Goal: Task Accomplishment & Management: Manage account settings

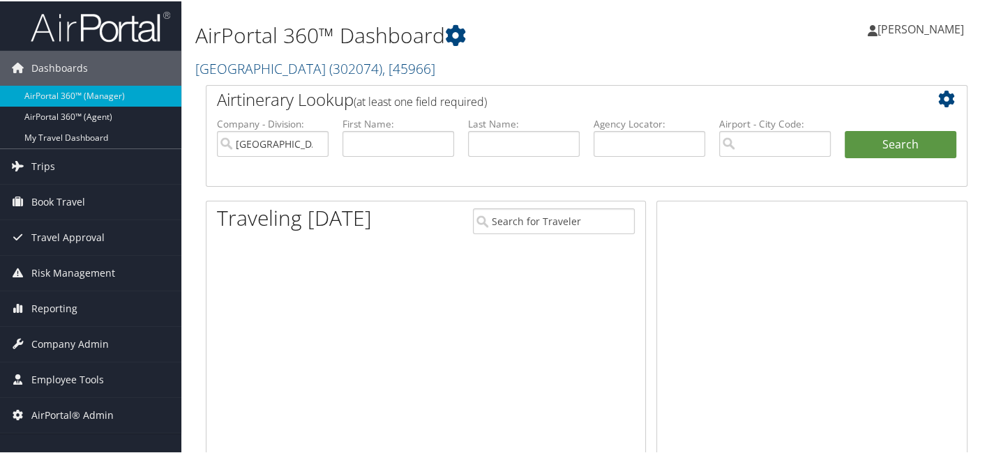
click at [278, 77] on h2 "Abilene Christian University ( 302074 ) , [ 45966 ]" at bounding box center [456, 66] width 522 height 24
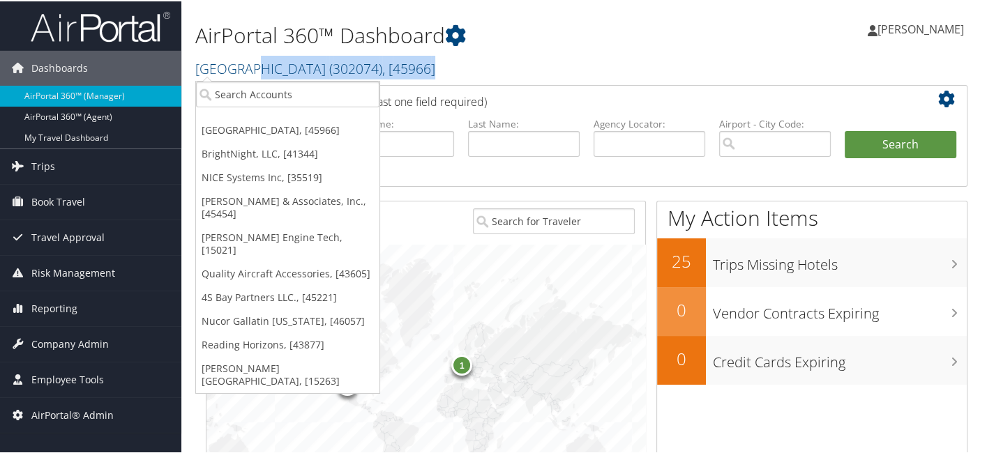
drag, startPoint x: 278, startPoint y: 77, endPoint x: 274, endPoint y: 94, distance: 17.8
click at [274, 78] on div "AirPortal 360™ Dashboard Abilene Christian University ( 302074 ) , [ 45966 ] Ab…" at bounding box center [456, 42] width 522 height 71
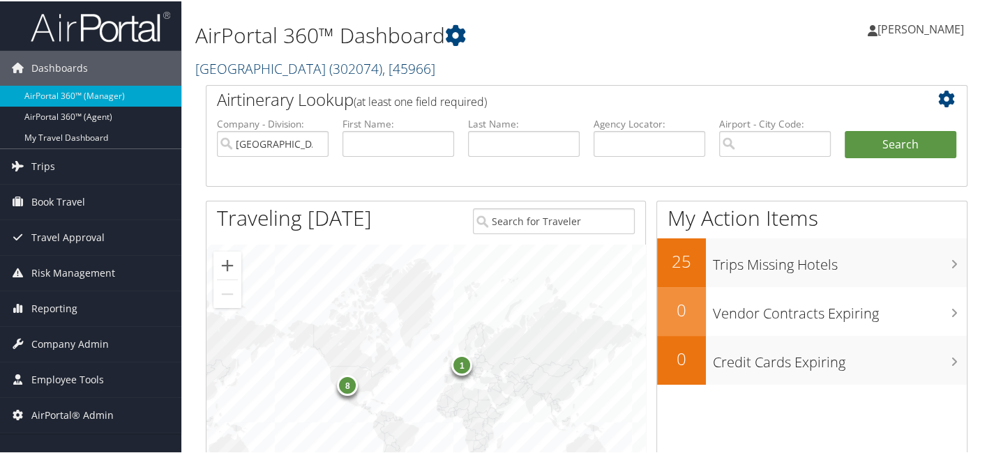
click at [230, 70] on link "Abilene Christian University ( 302074 ) , [ 45966 ]" at bounding box center [315, 67] width 240 height 19
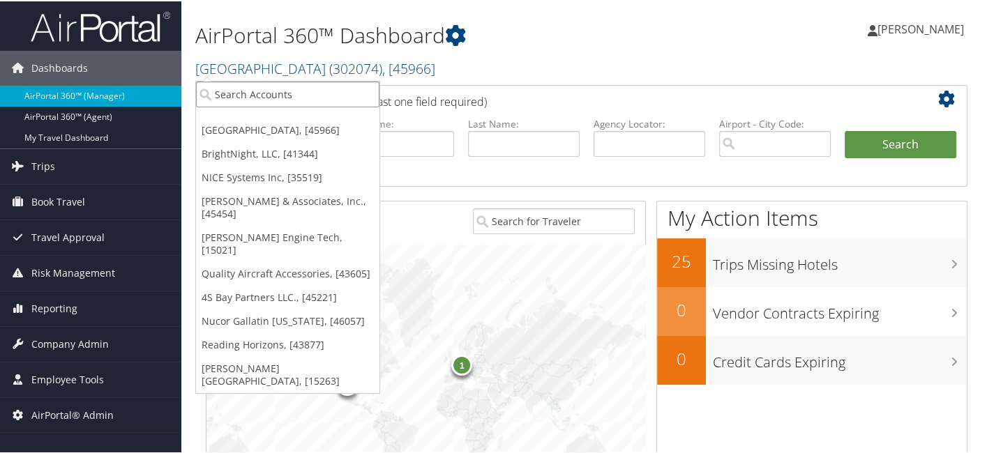
click at [233, 90] on input "search" at bounding box center [287, 93] width 183 height 26
type input "s2"
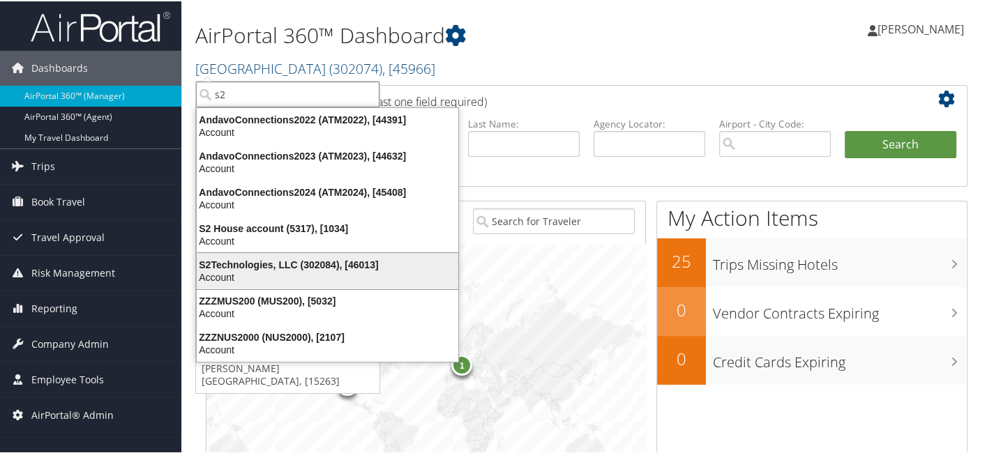
click at [247, 259] on div "S2Technologies, LLC (302084), [46013]" at bounding box center [327, 263] width 278 height 13
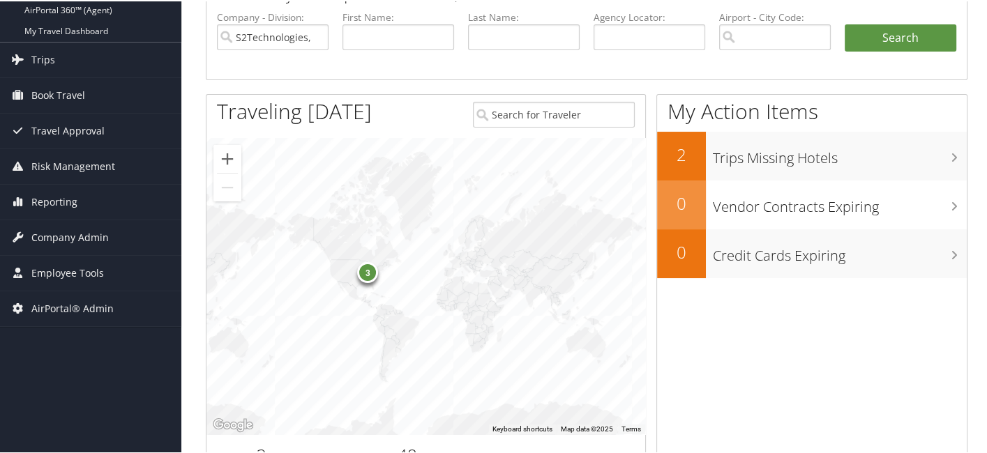
scroll to position [109, 0]
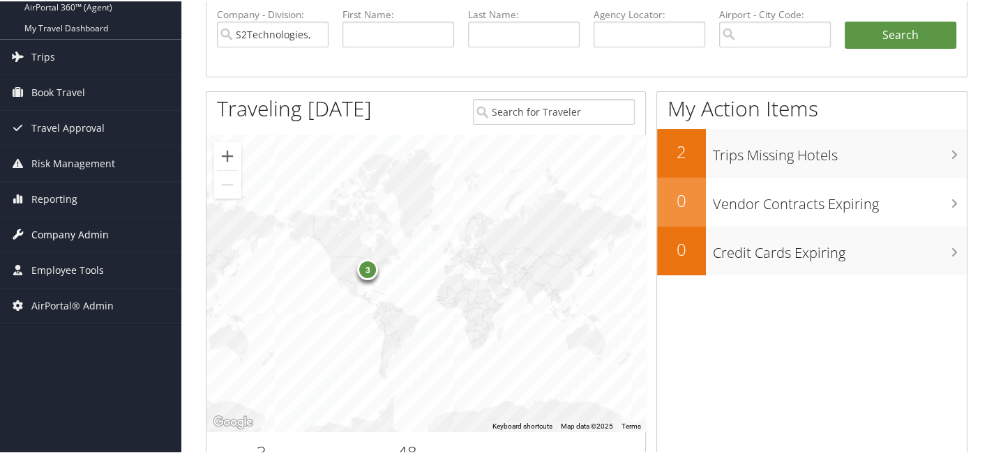
click at [81, 234] on span "Company Admin" at bounding box center [69, 233] width 77 height 35
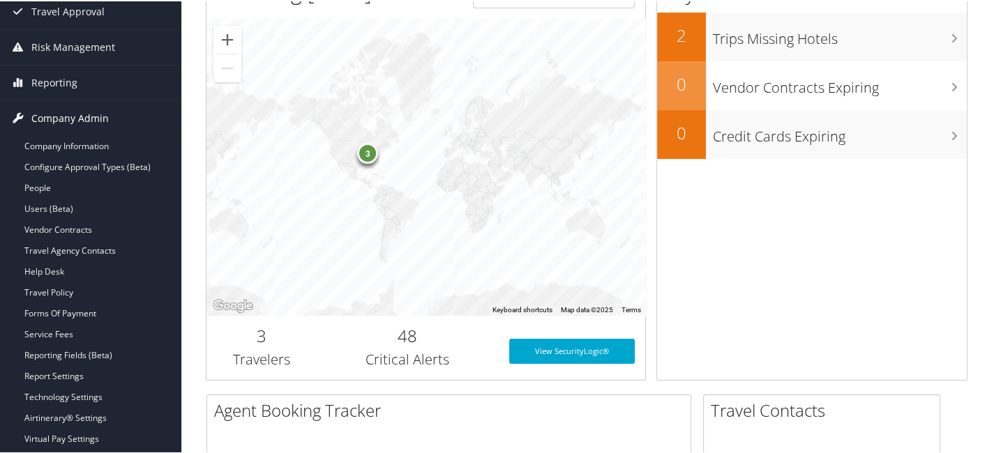
scroll to position [241, 0]
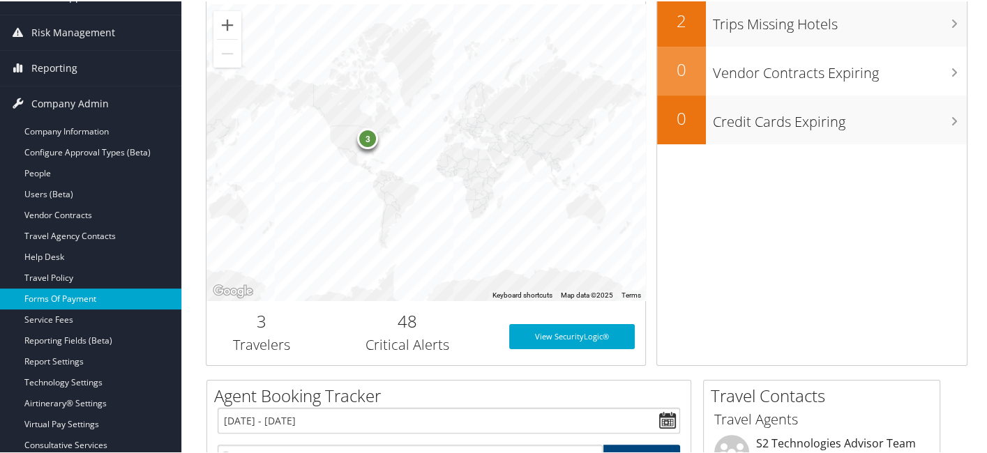
click at [81, 291] on link "Forms Of Payment" at bounding box center [90, 297] width 181 height 21
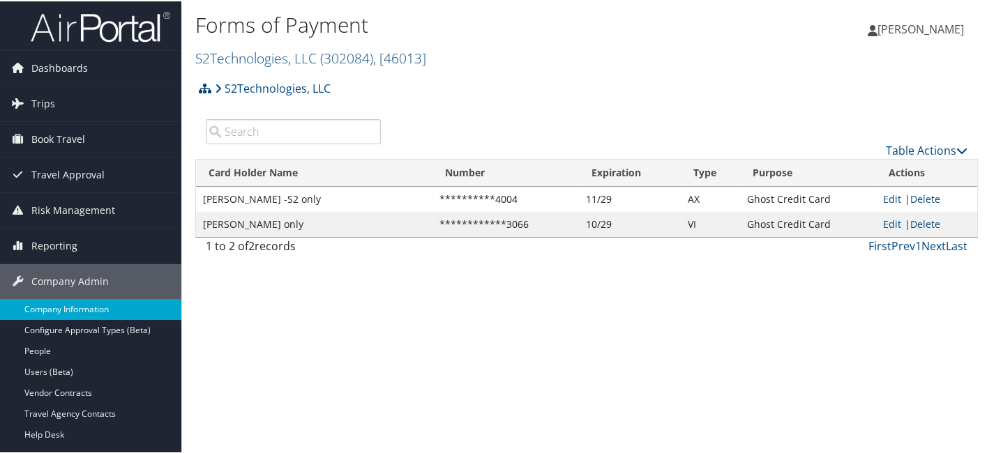
click at [113, 308] on link "Company Information" at bounding box center [90, 308] width 181 height 21
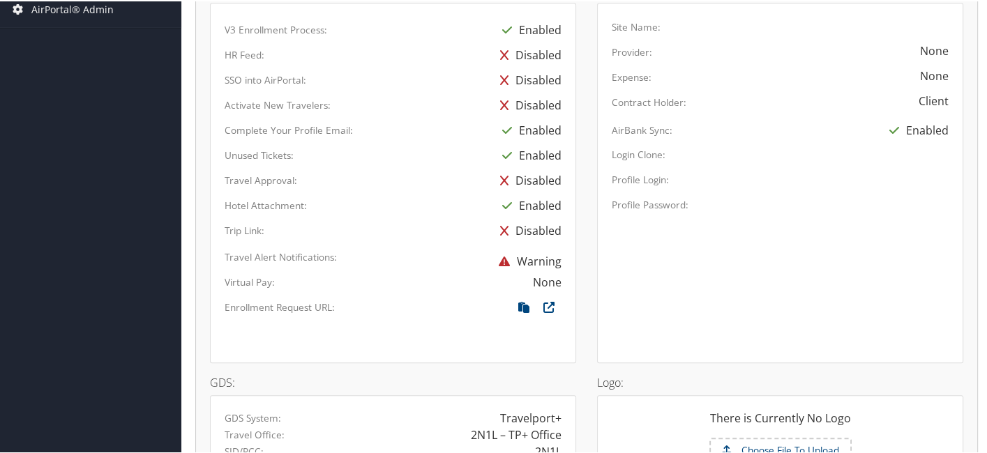
scroll to position [916, 0]
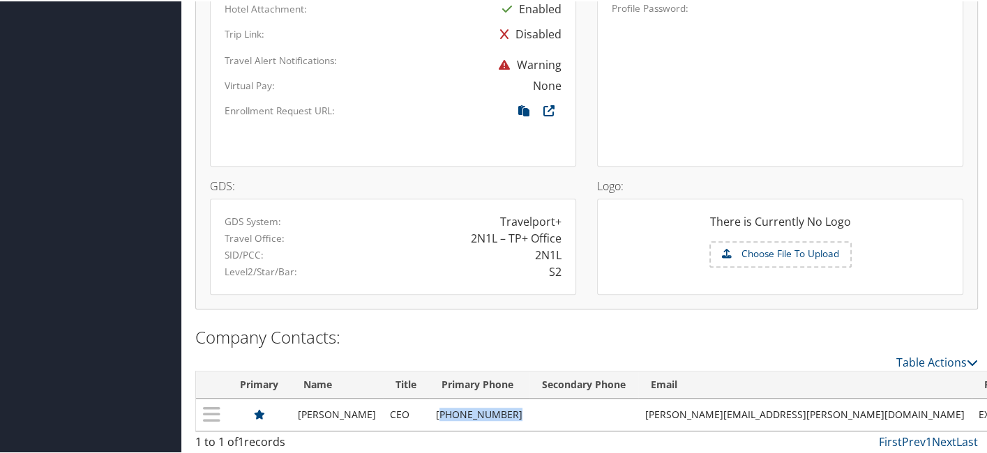
drag, startPoint x: 452, startPoint y: 409, endPoint x: 514, endPoint y: 403, distance: 62.4
click at [514, 403] on td "(919) 938-8911" at bounding box center [479, 413] width 100 height 32
copy td "919) 938-8911"
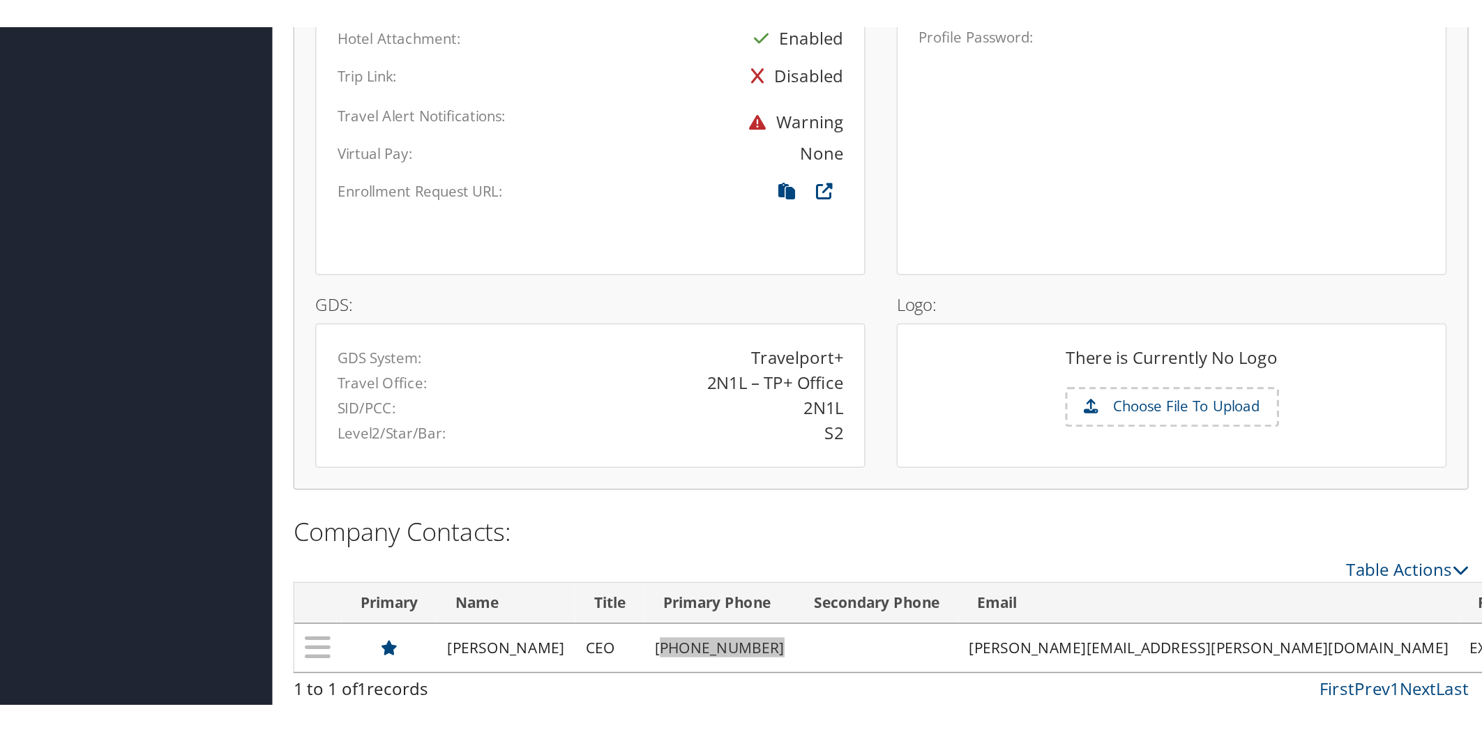
scroll to position [640, 0]
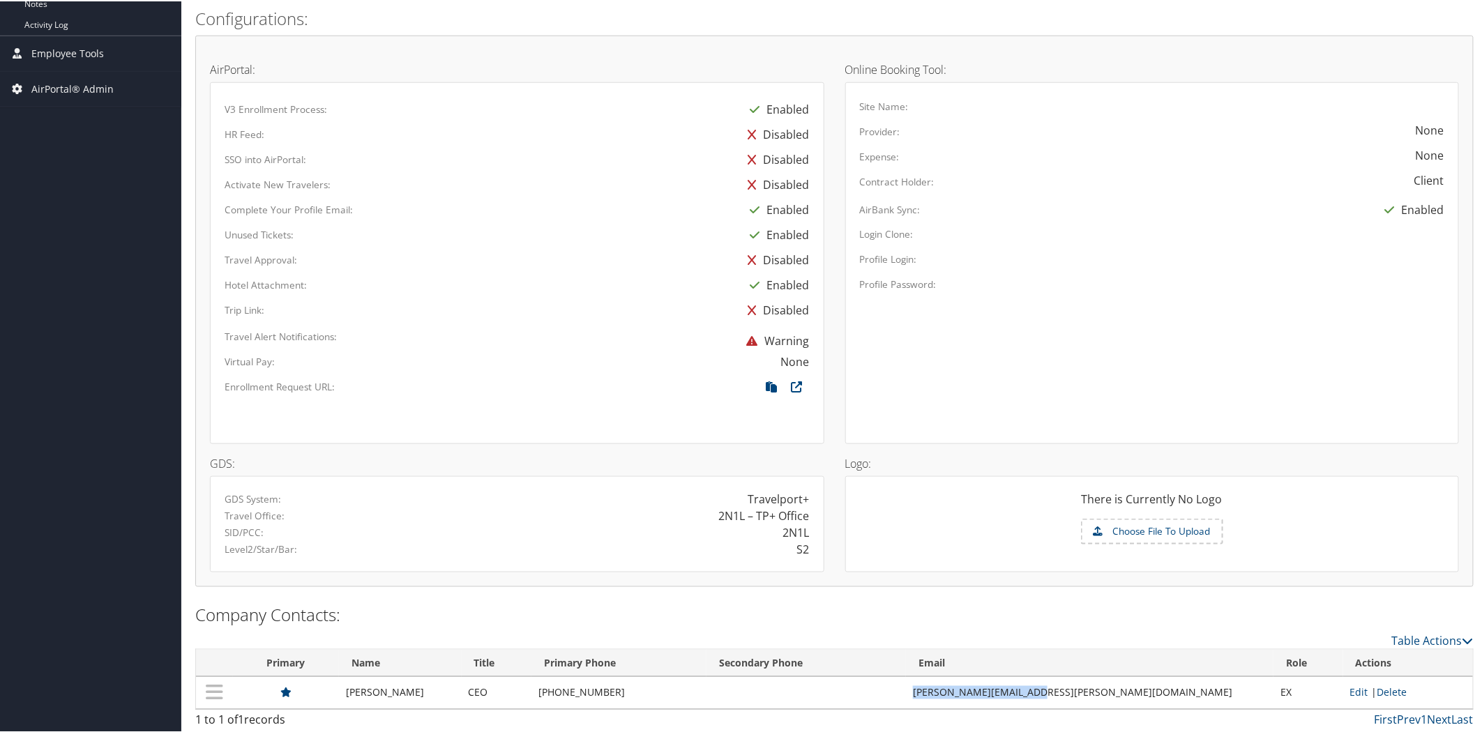
drag, startPoint x: 985, startPoint y: 690, endPoint x: 1137, endPoint y: 696, distance: 152.1
click at [986, 453] on td "Maggie.Stein@S2-gov.com" at bounding box center [1089, 692] width 367 height 32
copy td "Maggie.Stein@S2-gov.com"
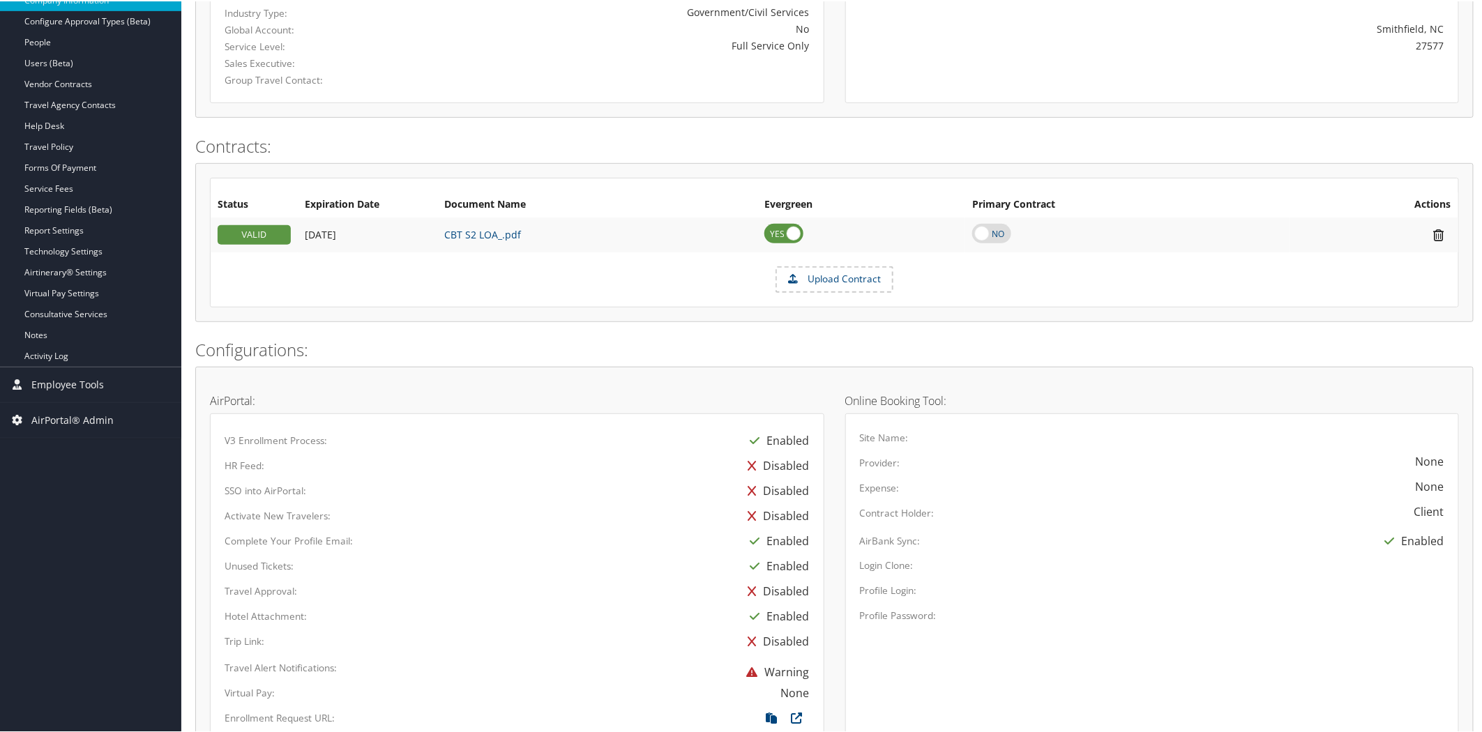
scroll to position [176, 0]
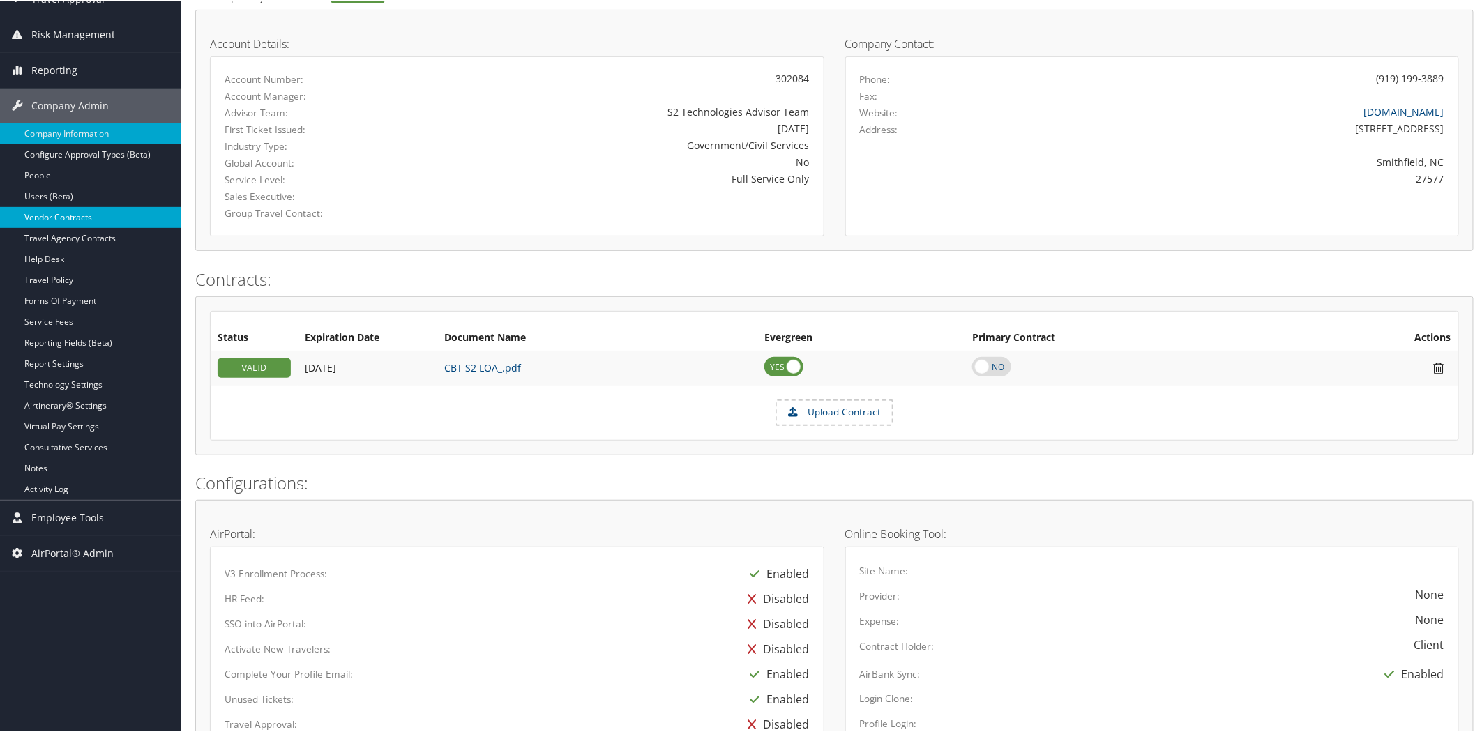
click at [51, 214] on link "Vendor Contracts" at bounding box center [90, 216] width 181 height 21
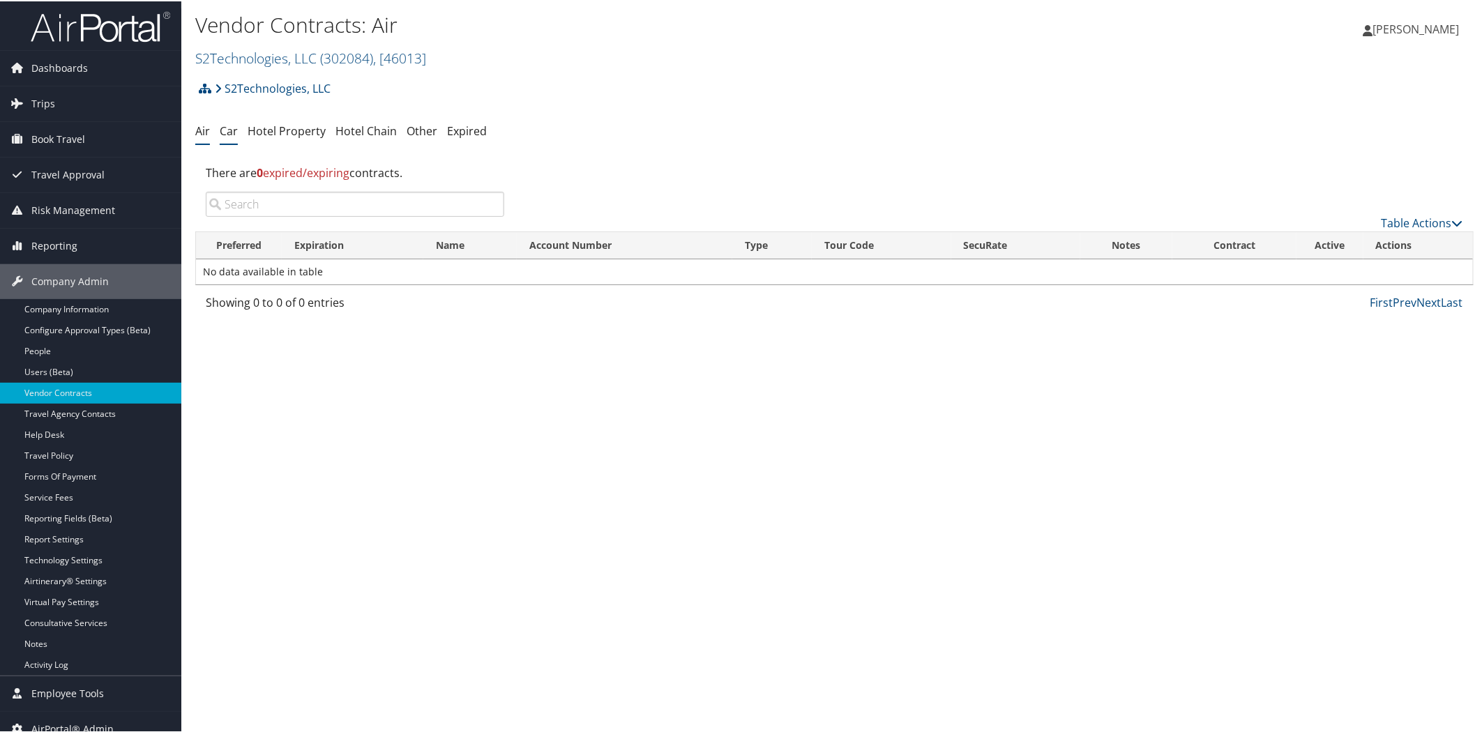
click at [234, 128] on link "Car" at bounding box center [229, 129] width 18 height 15
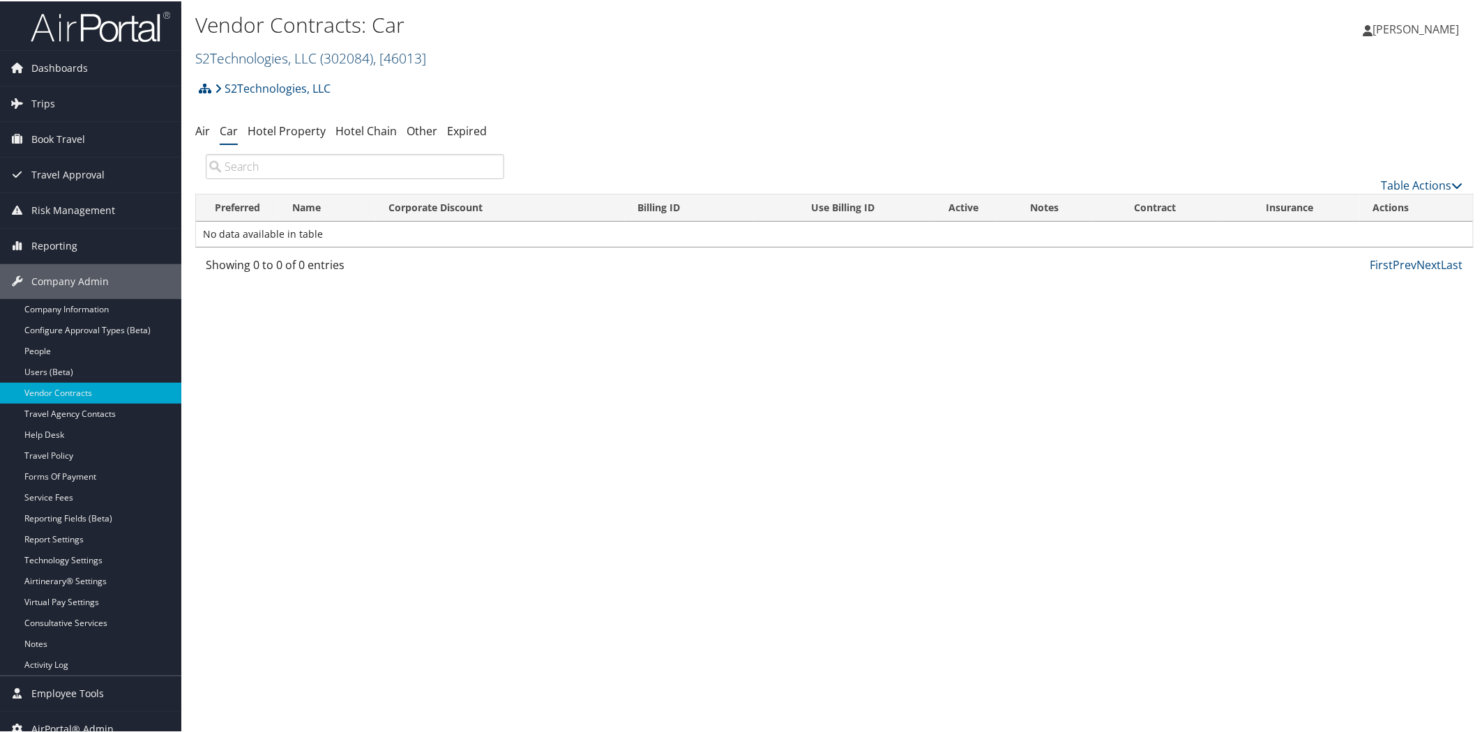
click at [284, 54] on link "S2Technologies, LLC ( 302084 ) , [ 46013 ]" at bounding box center [310, 56] width 231 height 19
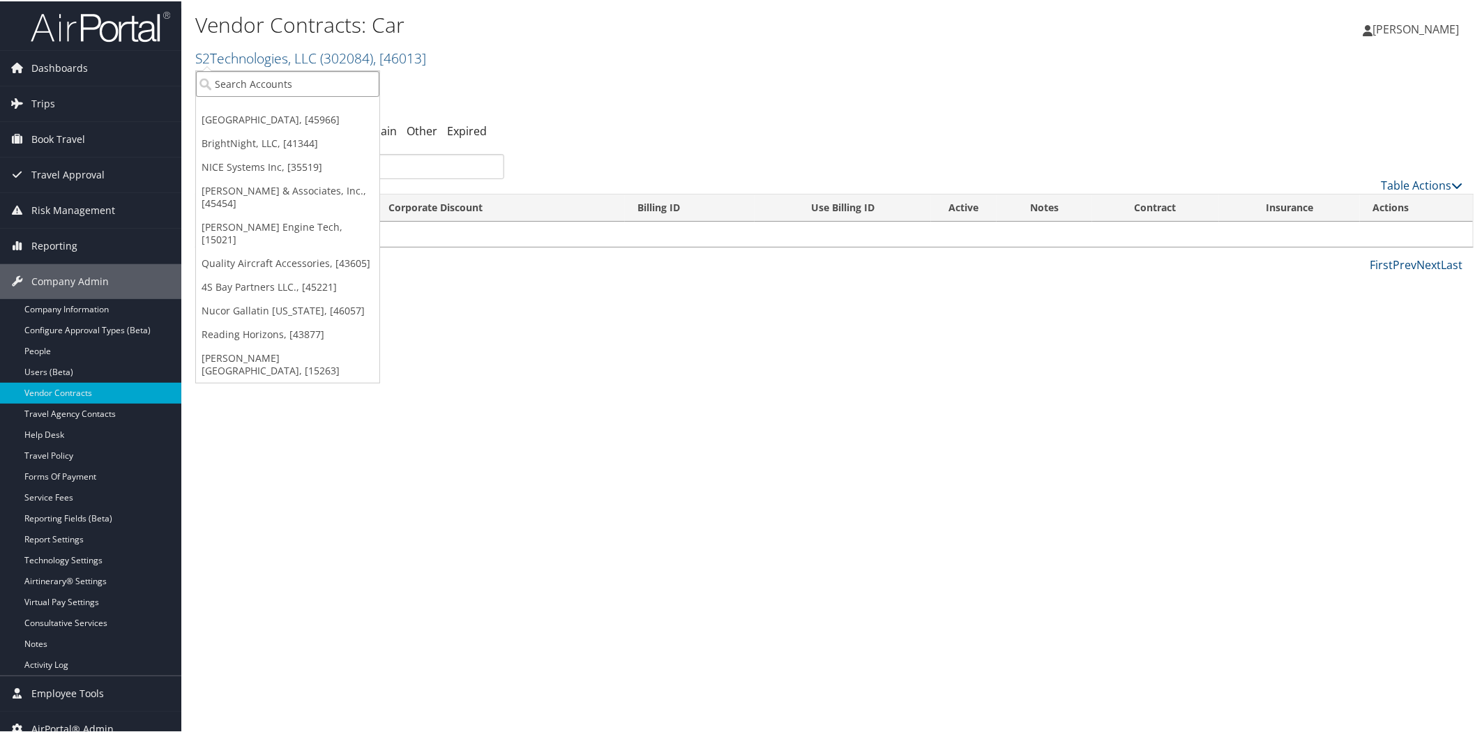
click at [275, 91] on input "search" at bounding box center [287, 83] width 183 height 26
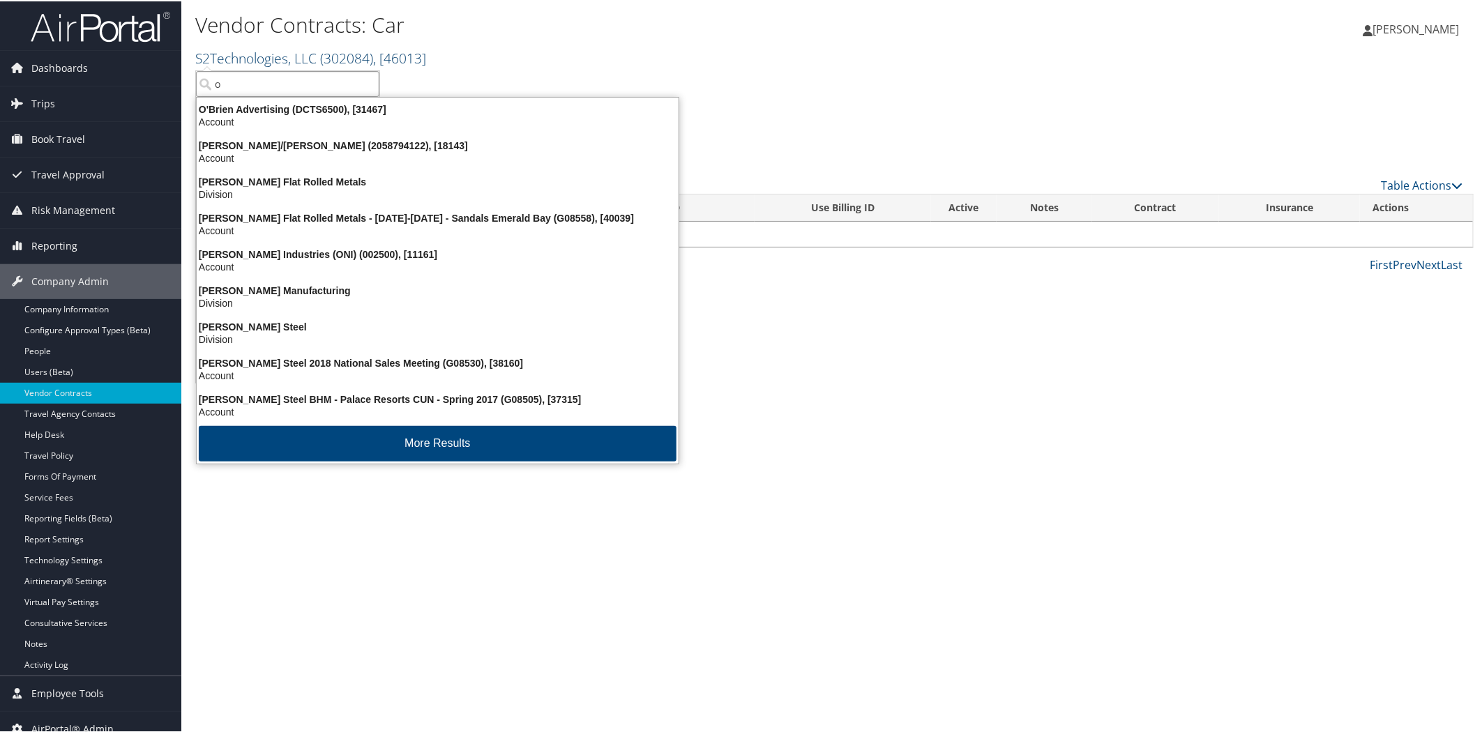
type input "oh"
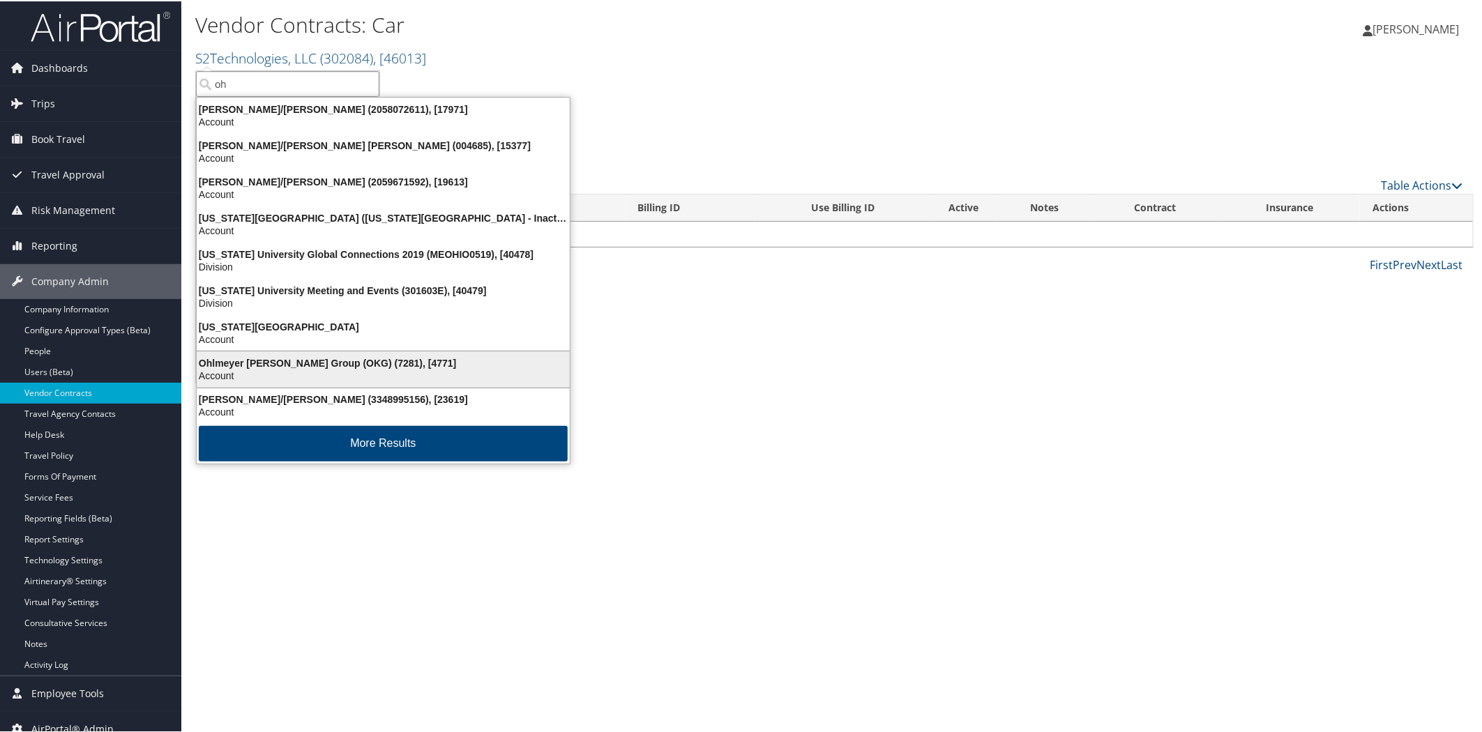
click at [300, 357] on div "Ohlmeyer Kusserow Group (OKG) (7281), [4771]" at bounding box center [383, 362] width 390 height 13
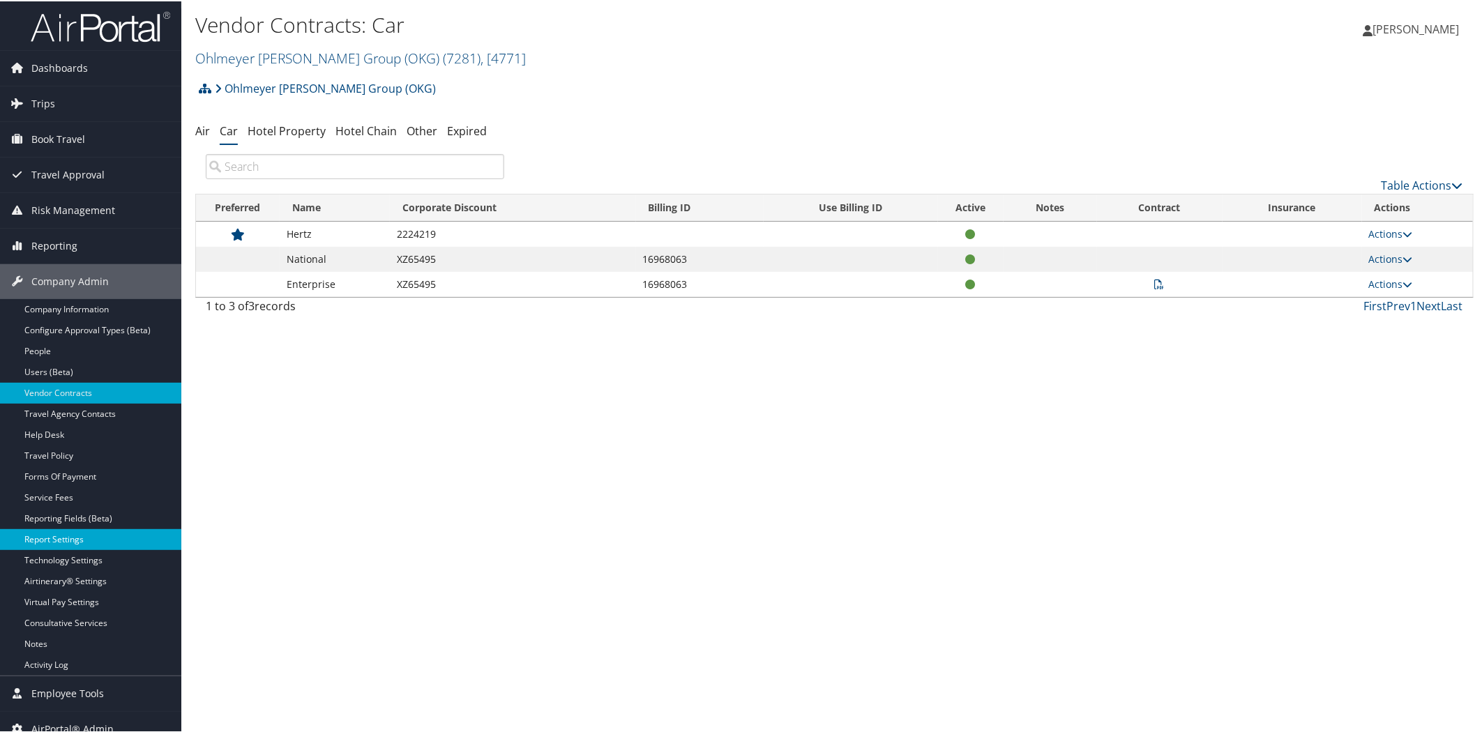
click at [66, 533] on link "Report Settings" at bounding box center [90, 538] width 181 height 21
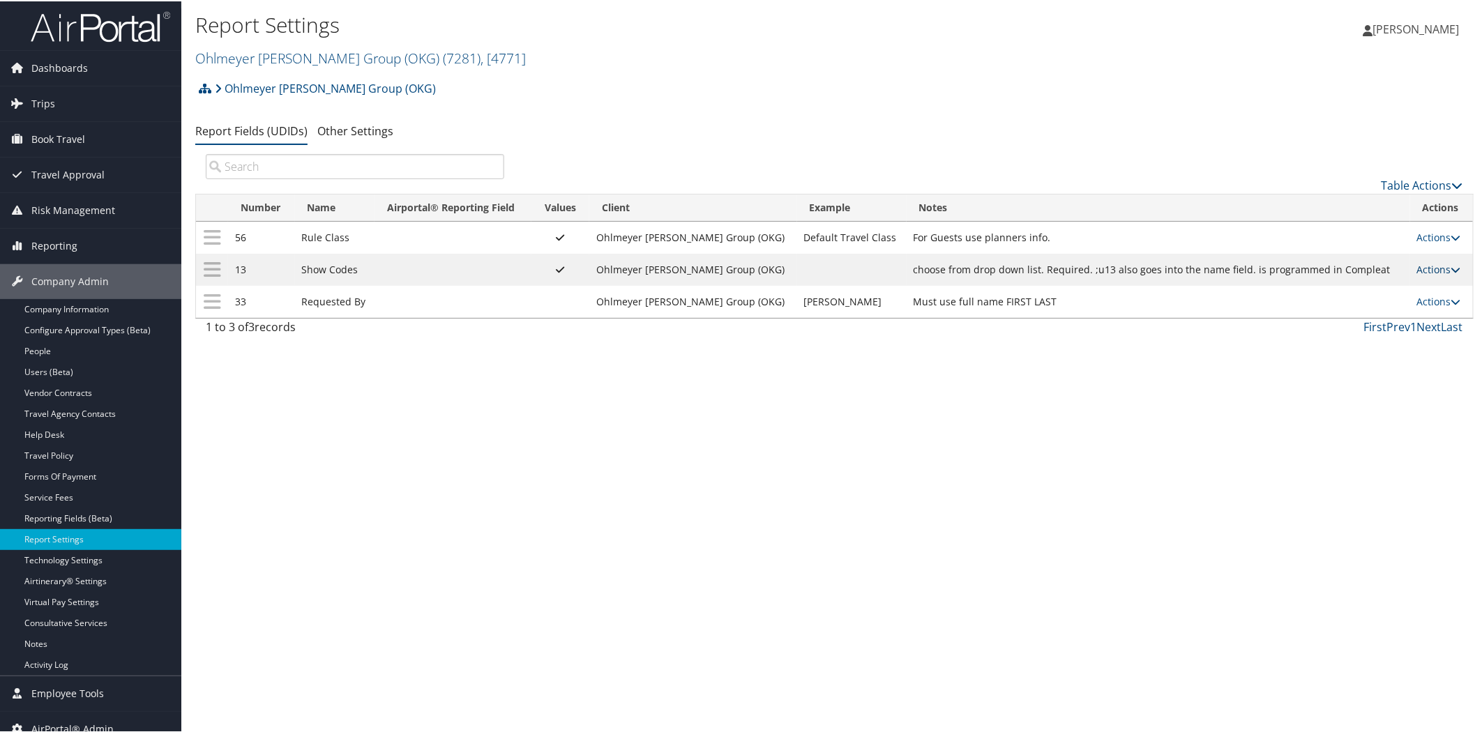
click at [1438, 270] on link "Actions" at bounding box center [1439, 267] width 44 height 13
click at [1392, 289] on link "Update Report Field Values" at bounding box center [1377, 291] width 151 height 24
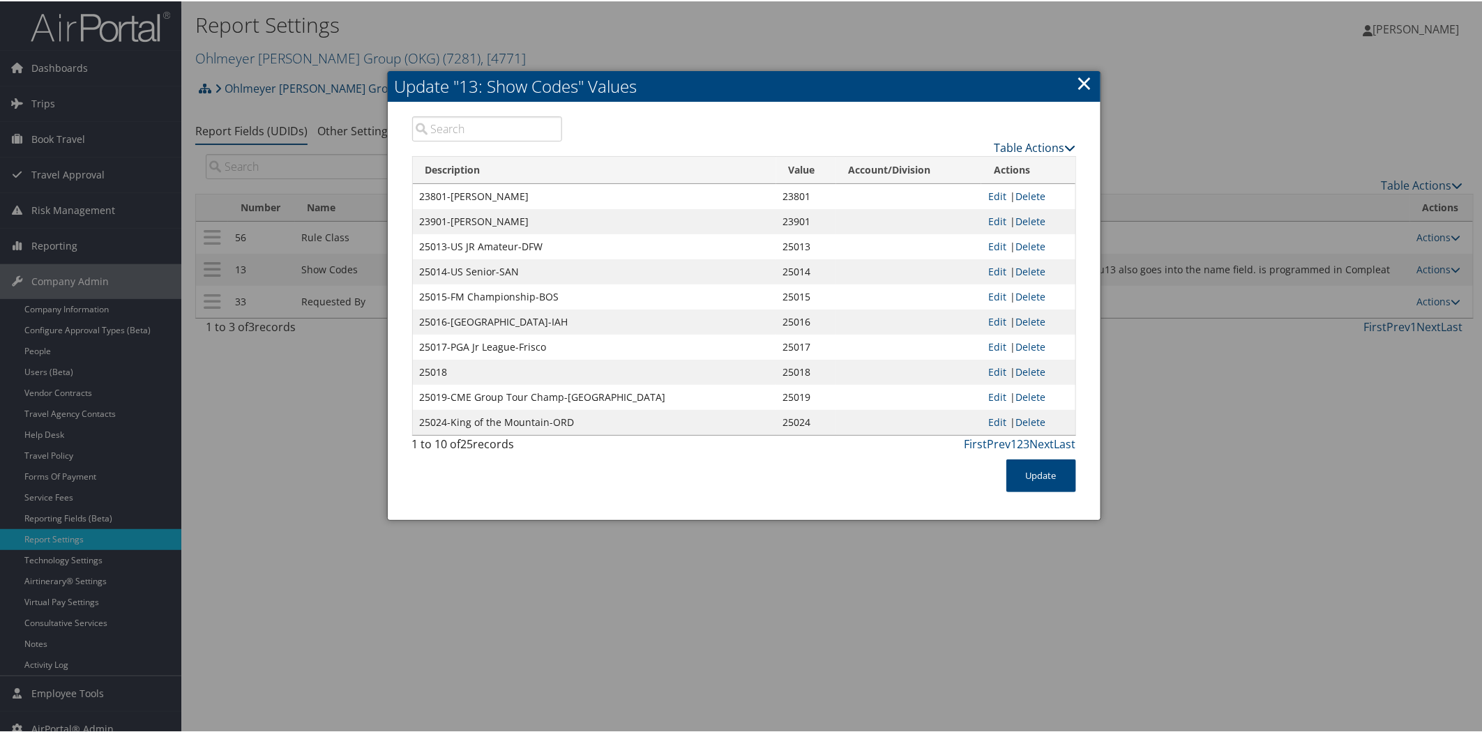
click at [1022, 144] on link "Table Actions" at bounding box center [1035, 146] width 82 height 15
click at [973, 162] on link "New Record" at bounding box center [980, 167] width 183 height 24
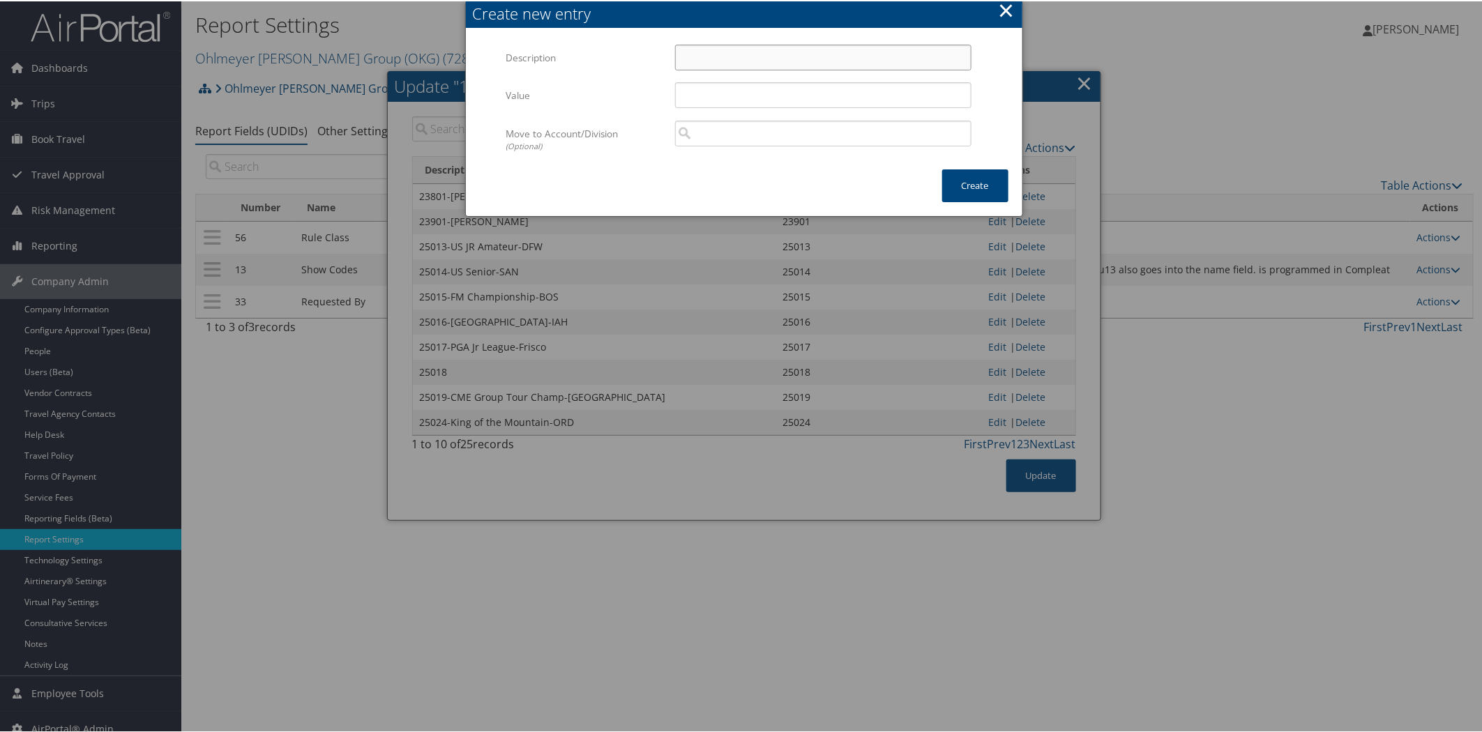
click at [729, 54] on input "Description" at bounding box center [823, 56] width 296 height 26
paste input "25213 MGW-10/24"
drag, startPoint x: 706, startPoint y: 52, endPoint x: 658, endPoint y: 56, distance: 47.5
click at [658, 56] on div "Description 25213 MGW-10/24 Multiple values The selected items contain differen…" at bounding box center [744, 62] width 476 height 38
type input "25213 MGW-10/24"
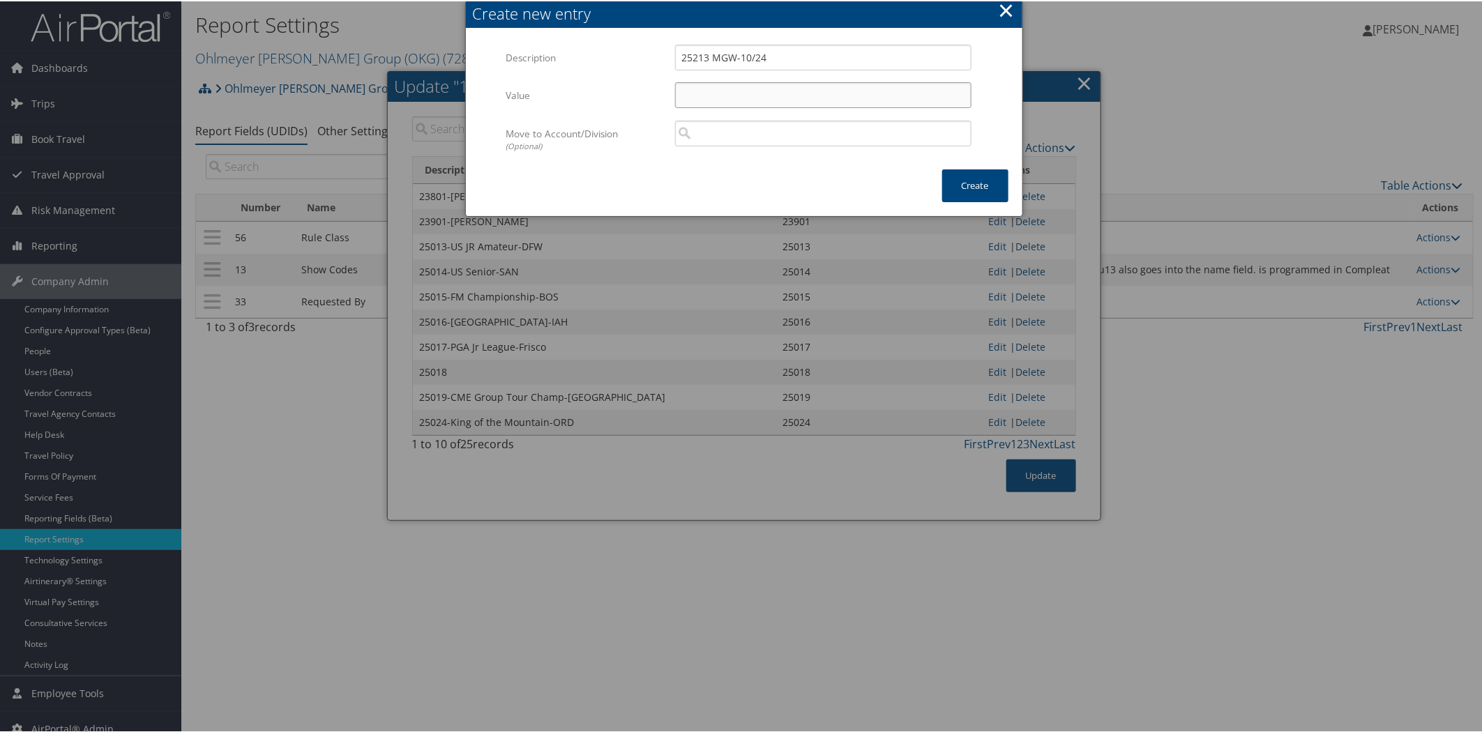
click at [739, 100] on input "Value" at bounding box center [823, 94] width 296 height 26
paste input "25213"
type input "25213"
click at [956, 182] on button "Create" at bounding box center [975, 184] width 66 height 33
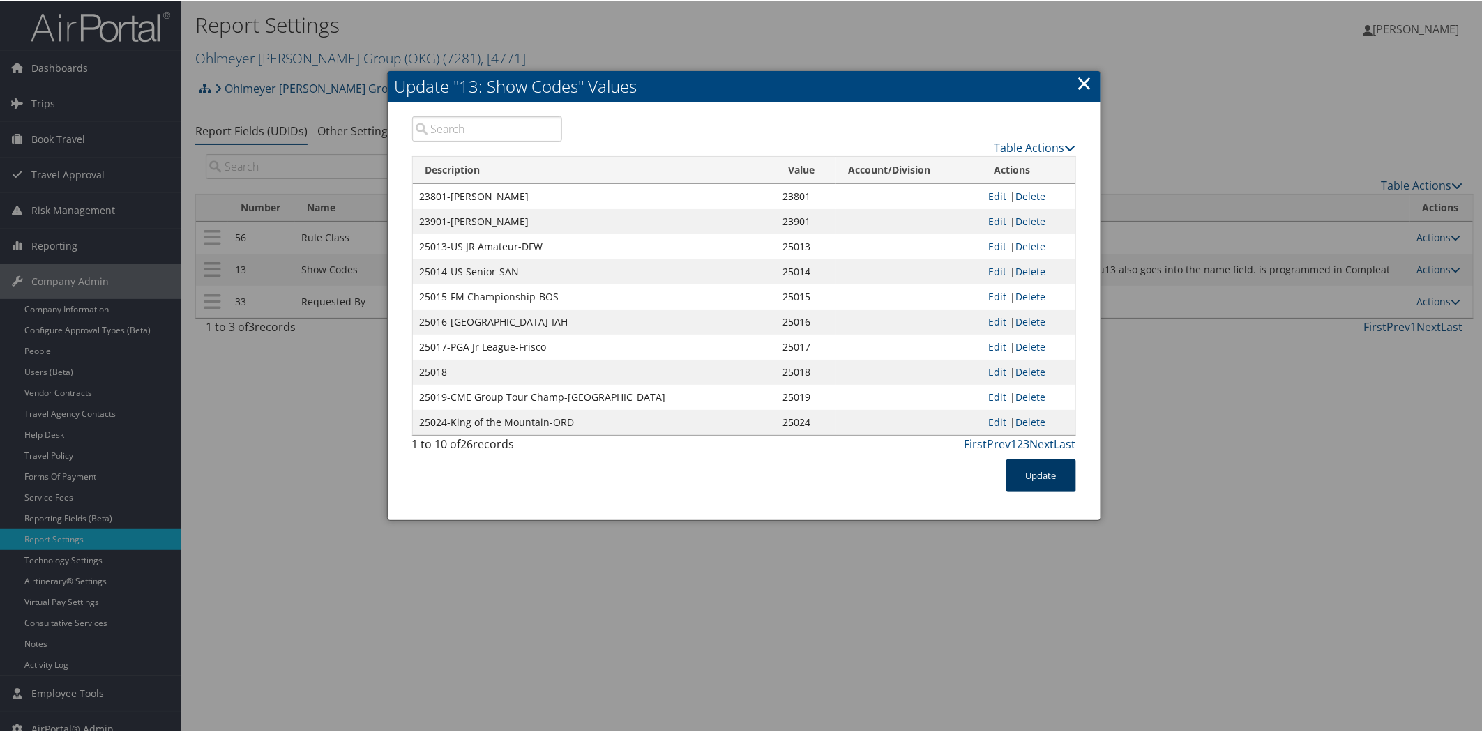
click at [1016, 471] on button "Update" at bounding box center [1041, 474] width 70 height 33
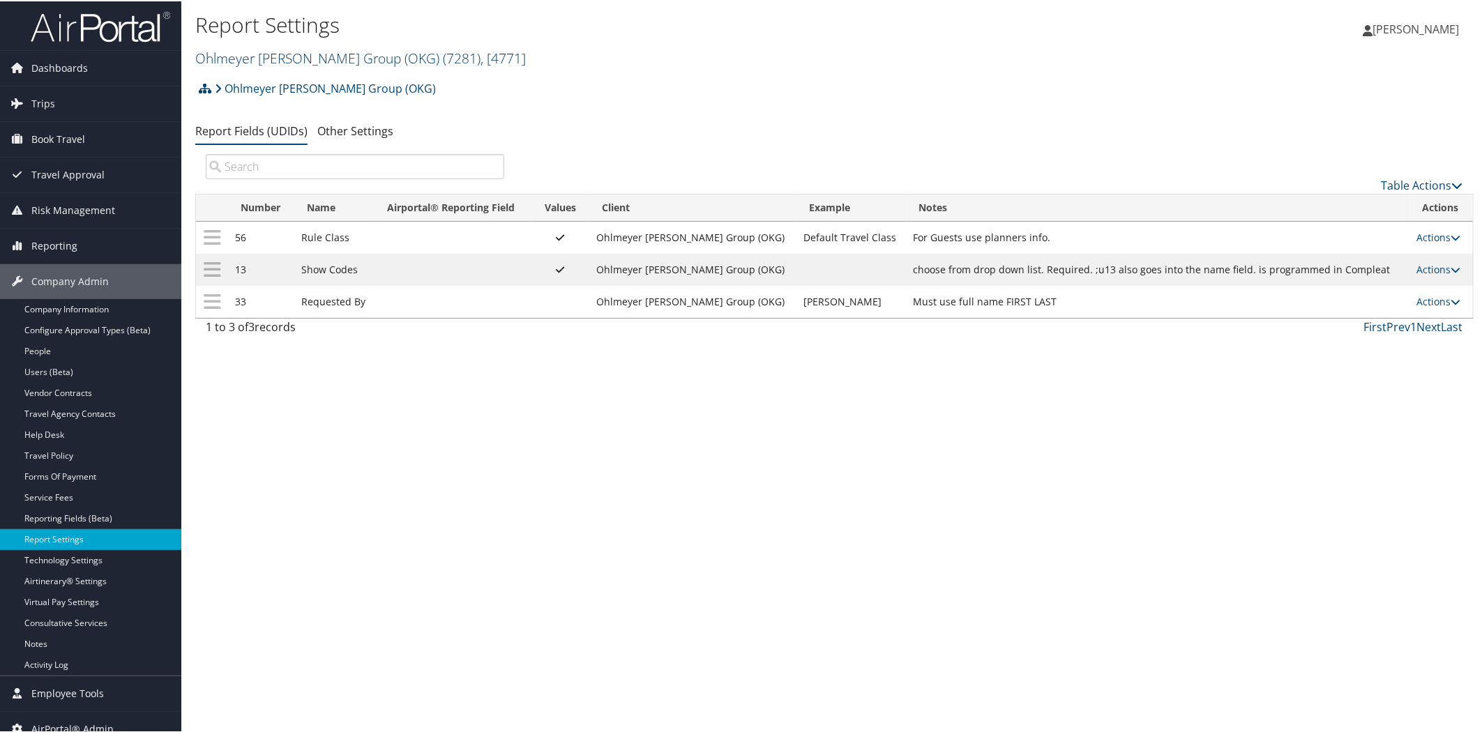
click at [340, 60] on link "Ohlmeyer Kusserow Group (OKG) ( 7281 ) , [ 4771 ]" at bounding box center [360, 56] width 330 height 19
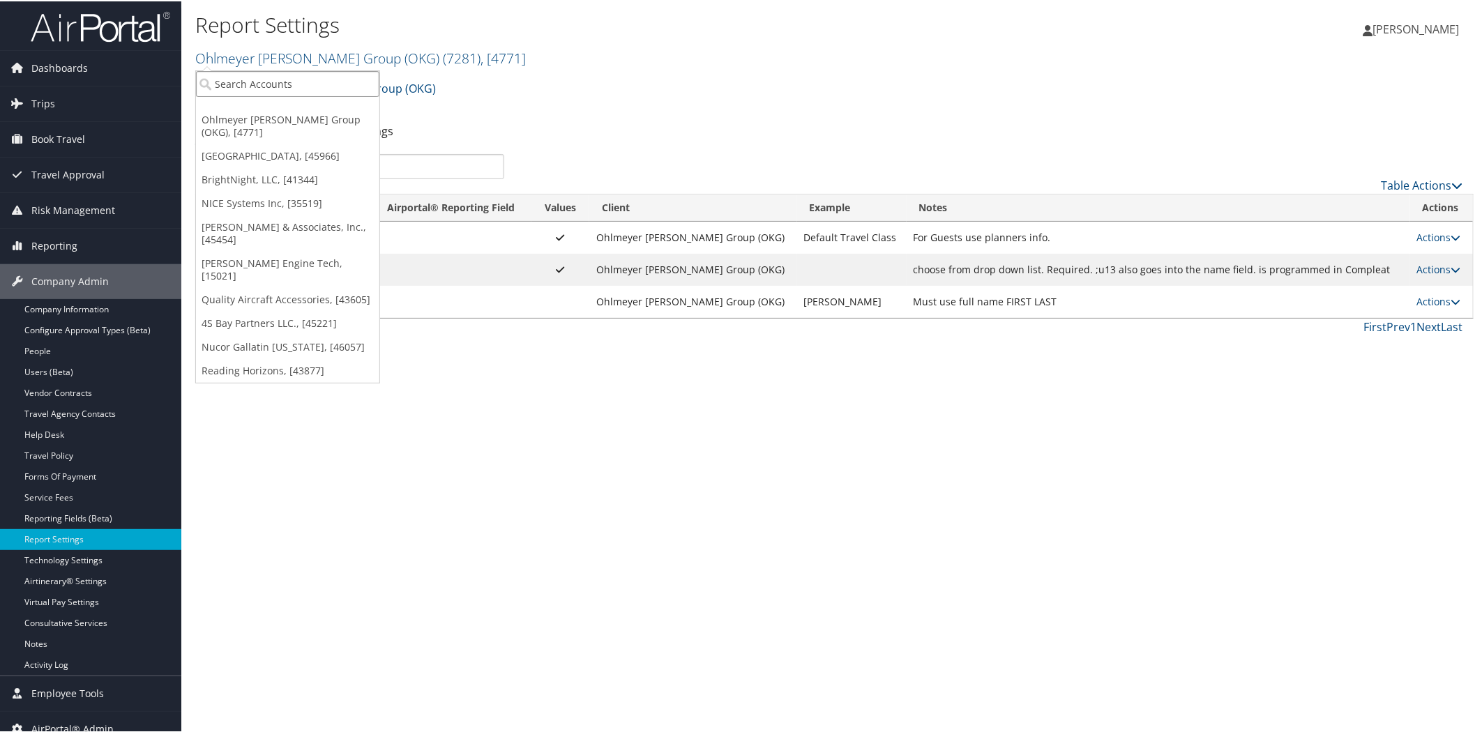
click at [336, 80] on input "search" at bounding box center [287, 83] width 183 height 26
type input "l"
type input "aspen las"
click at [335, 110] on div "Aspen Laser Systems (302001), [45422]" at bounding box center [313, 108] width 250 height 13
